Goal: Information Seeking & Learning: Understand process/instructions

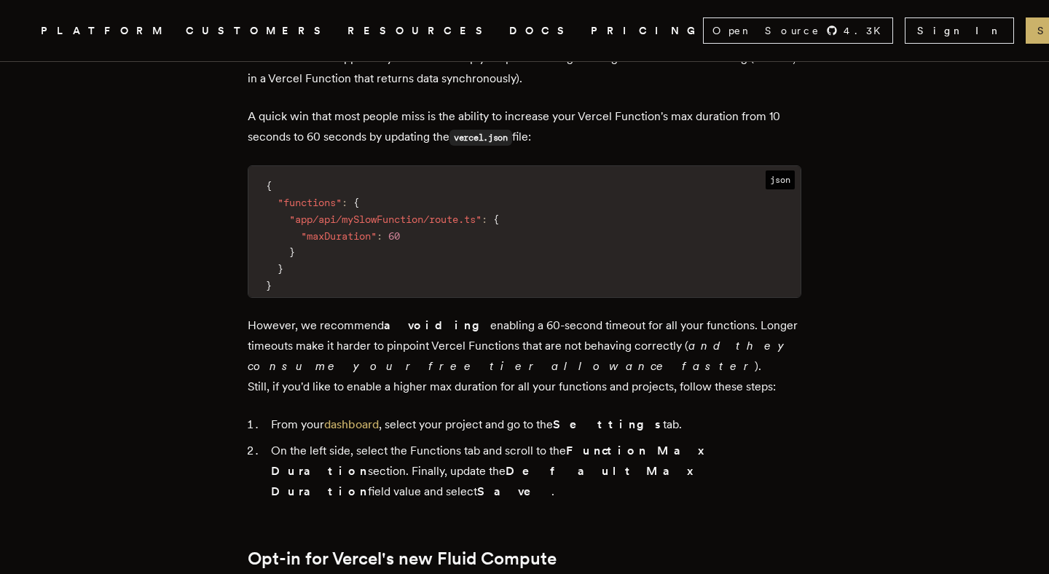
scroll to position [911, 0]
click at [332, 215] on span ""app/api/mySlowFunction/route.ts"" at bounding box center [385, 221] width 192 height 12
click at [374, 215] on span ""app/api/mySlowFunction/route.ts"" at bounding box center [385, 221] width 192 height 12
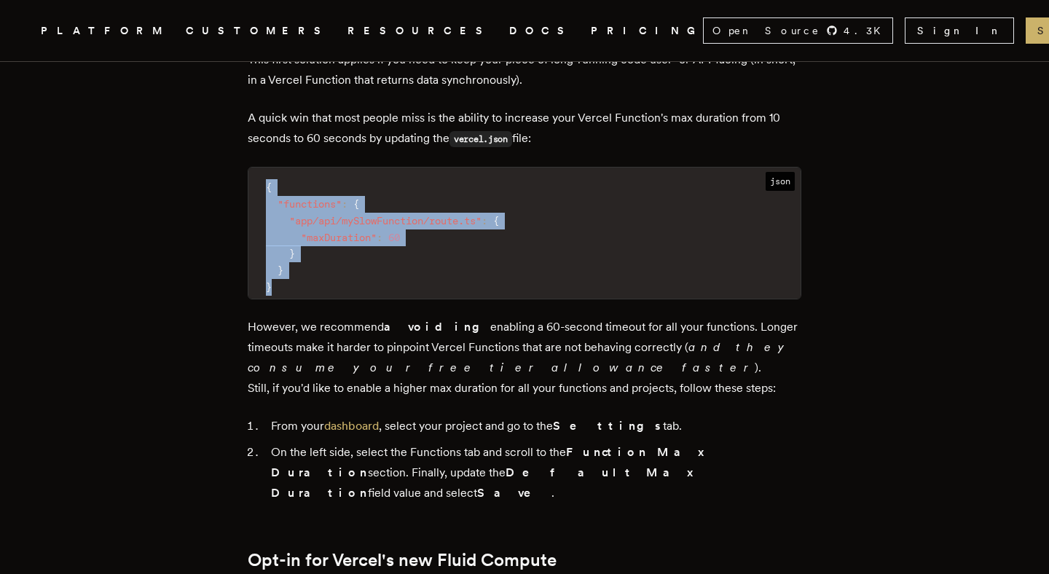
drag, startPoint x: 291, startPoint y: 246, endPoint x: 260, endPoint y: 159, distance: 92.6
click at [260, 176] on code "{ "functions" : { "app/api/mySlowFunction/route.ts" : { "maxDuration" : 60 } } }" at bounding box center [524, 237] width 552 height 122
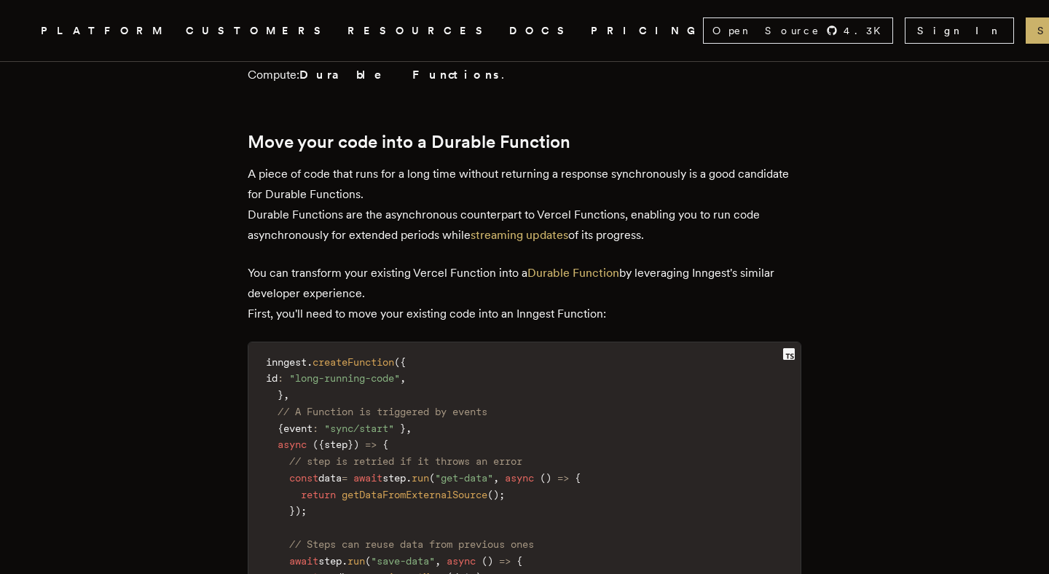
scroll to position [1958, 0]
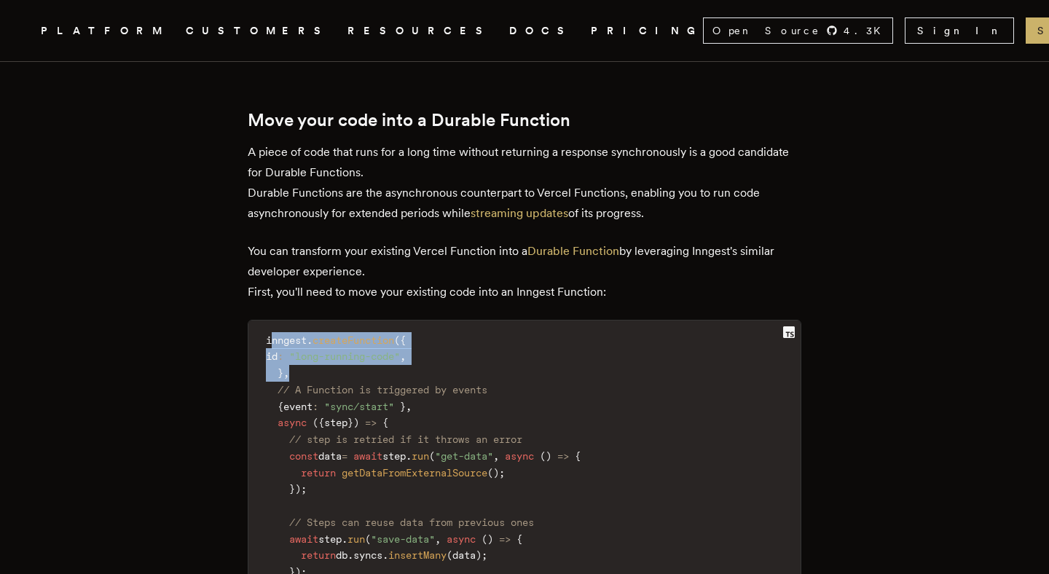
drag, startPoint x: 302, startPoint y: 284, endPoint x: 280, endPoint y: 251, distance: 40.0
click at [280, 329] on code "inngest . createFunction ( { id : "long-running-code" , } , // A Function is tr…" at bounding box center [524, 473] width 552 height 288
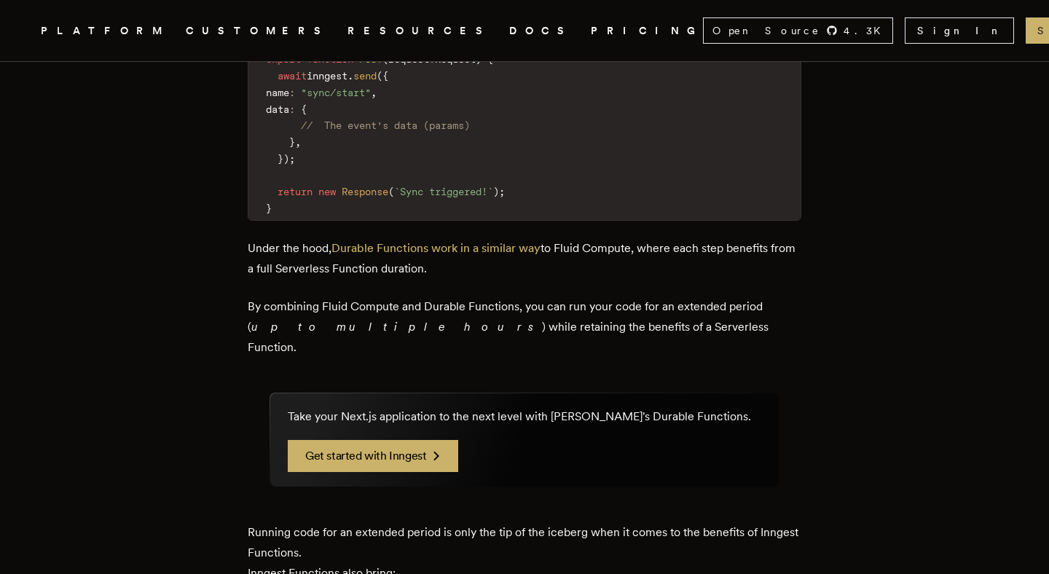
scroll to position [2728, 0]
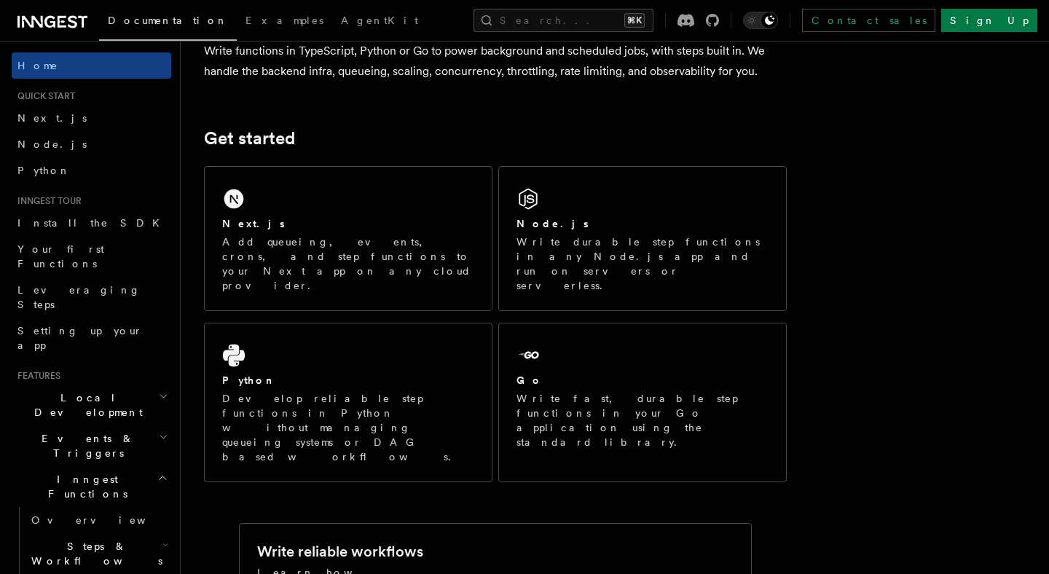
scroll to position [200, 0]
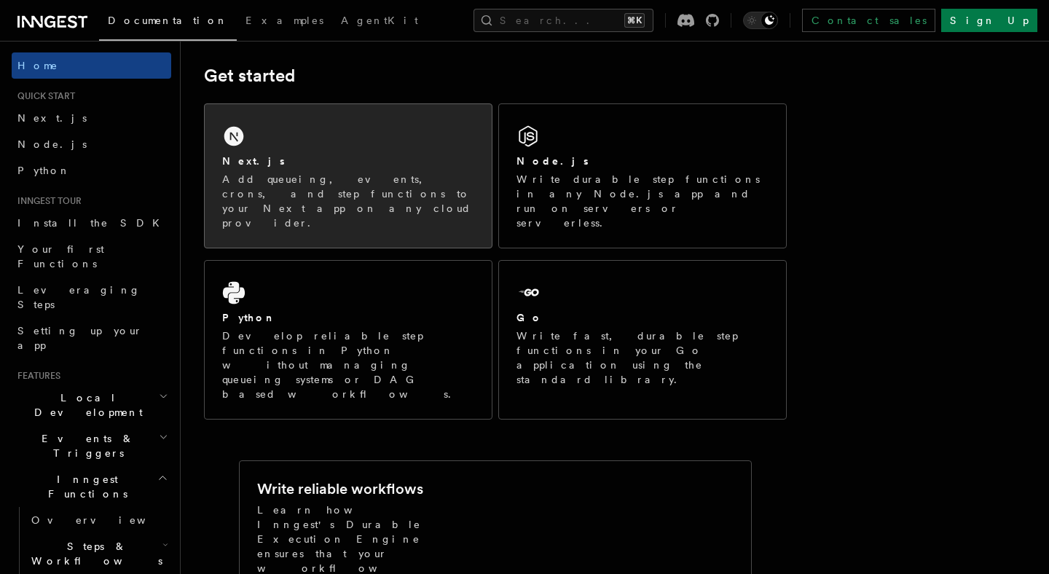
click at [404, 163] on div "Next.js" at bounding box center [348, 161] width 252 height 15
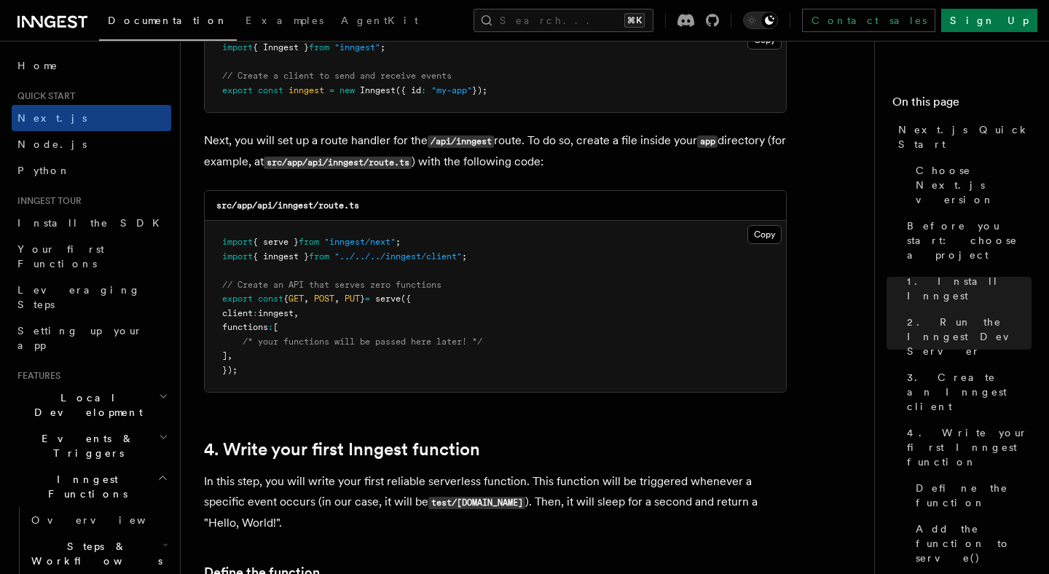
scroll to position [1972, 0]
click at [299, 210] on code "src/app/api/inngest/route.ts" at bounding box center [287, 205] width 143 height 10
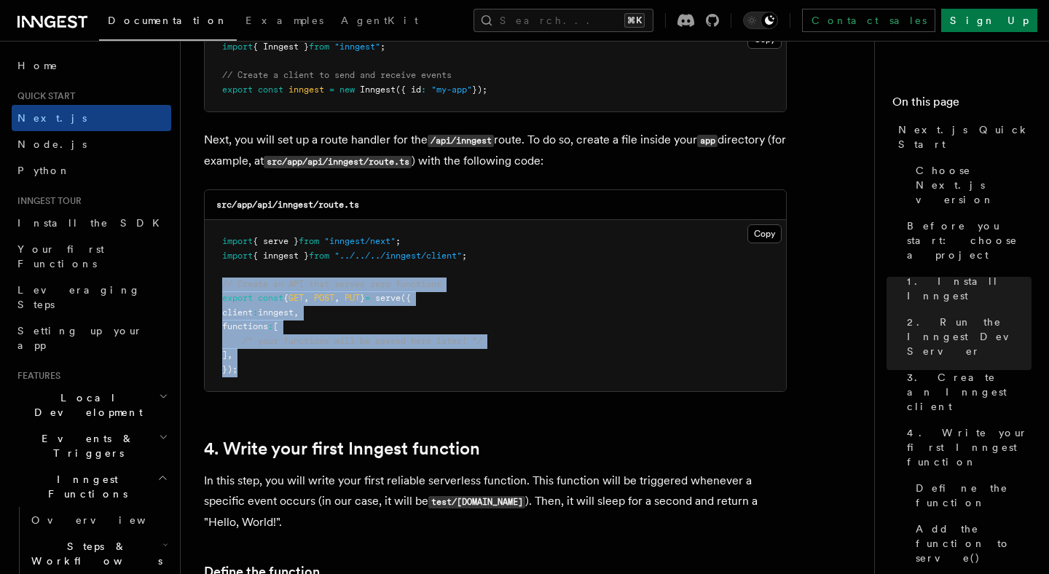
drag, startPoint x: 250, startPoint y: 366, endPoint x: 202, endPoint y: 291, distance: 89.3
click at [259, 352] on pre "import { serve } from "inngest/next" ; import { inngest } from "../../../innges…" at bounding box center [495, 305] width 581 height 171
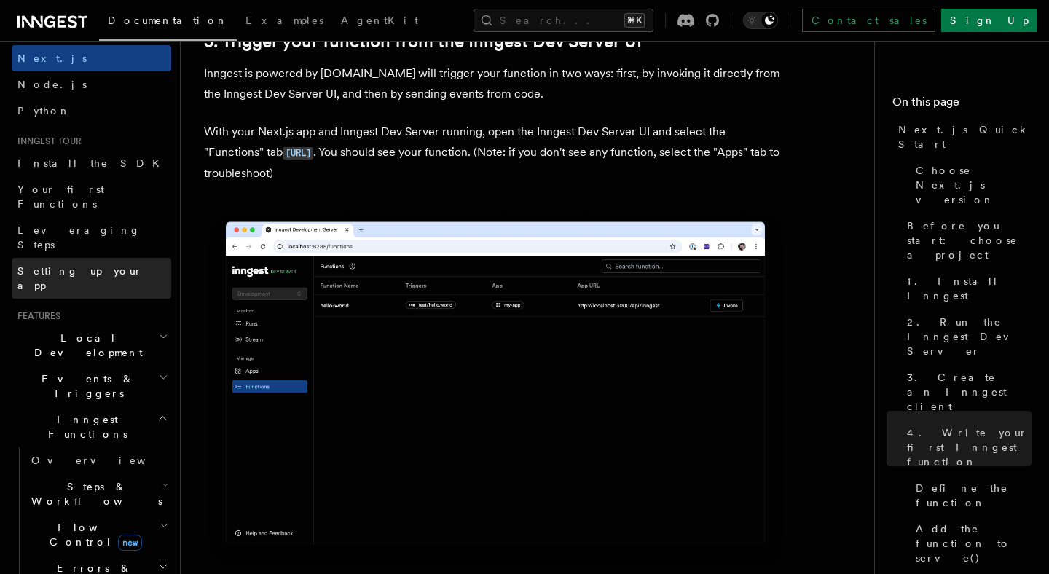
scroll to position [64, 0]
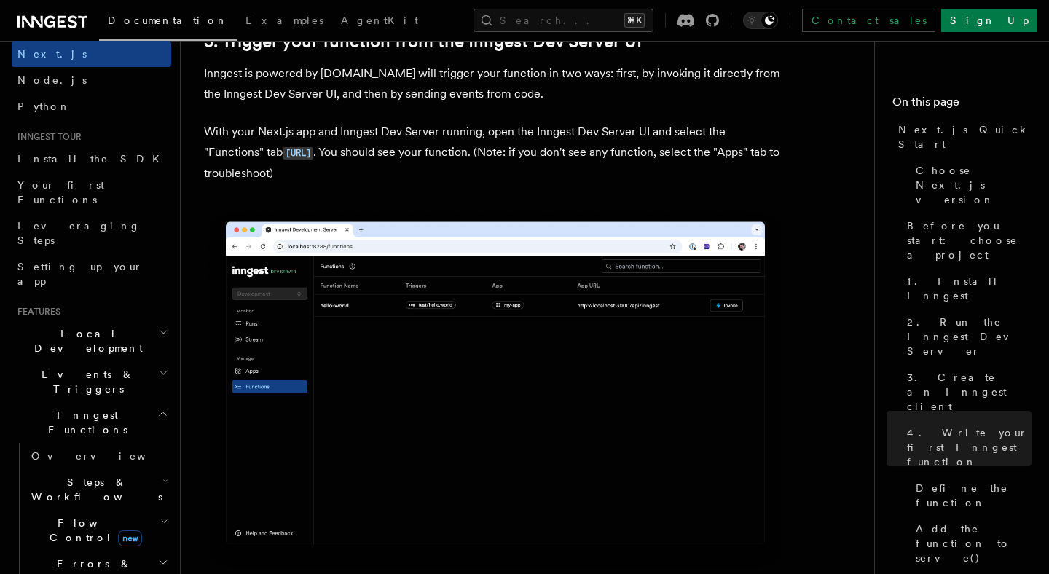
click at [153, 402] on h2 "Inngest Functions" at bounding box center [92, 422] width 160 height 41
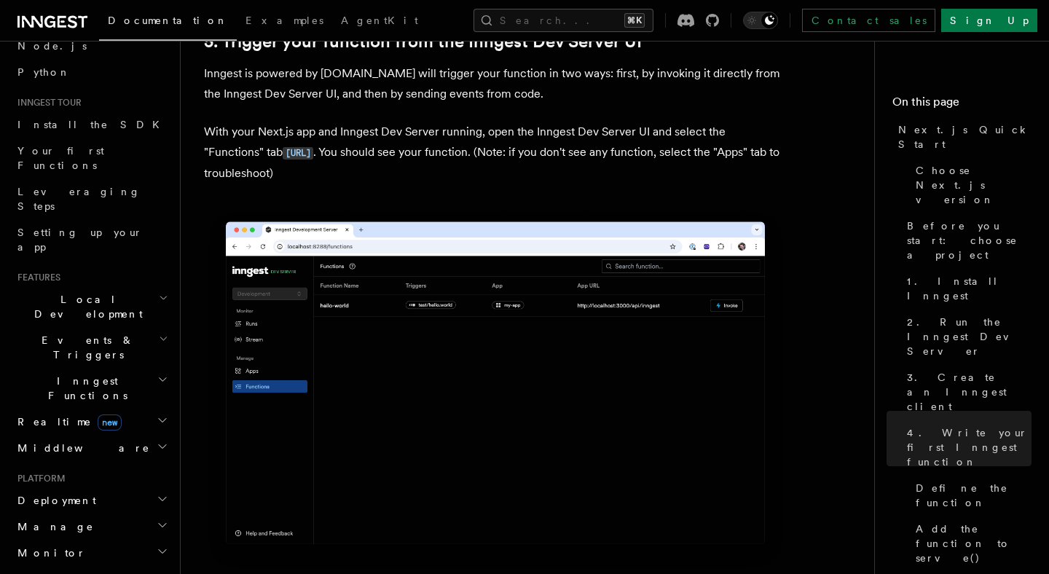
scroll to position [0, 0]
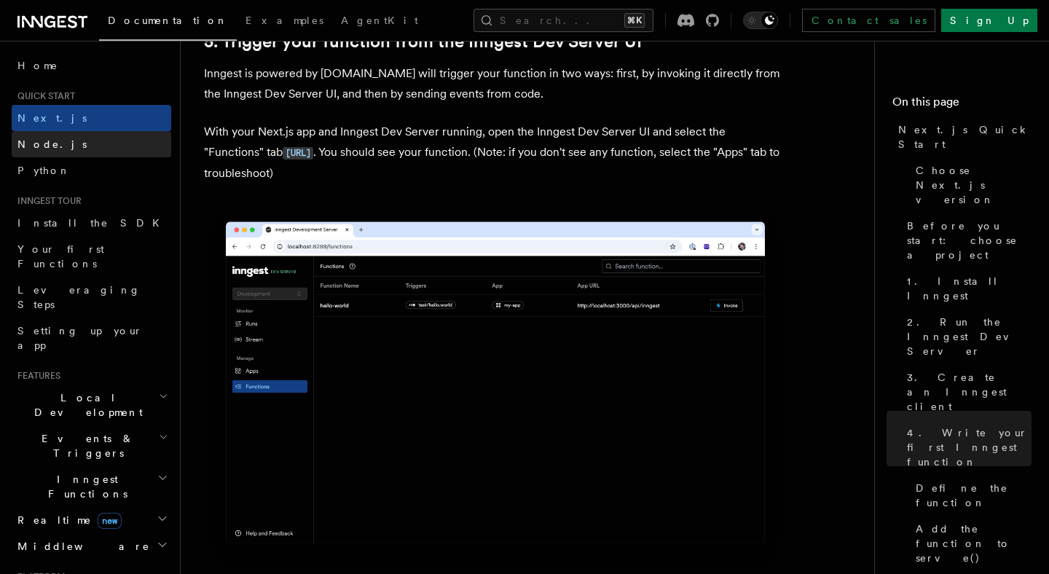
click at [82, 153] on link "Node.js" at bounding box center [92, 144] width 160 height 26
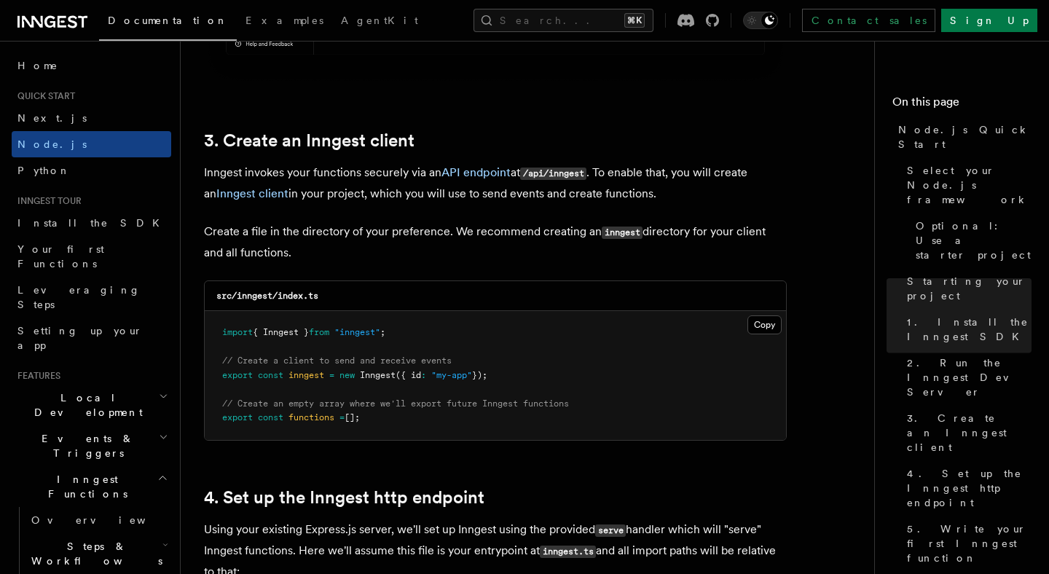
scroll to position [1860, 0]
